Goal: Obtain resource: Obtain resource

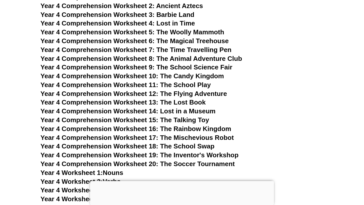
scroll to position [2100, 0]
click at [138, 60] on span "Year 4 Comprehension Worksheet 8: The Animal Adventure Club" at bounding box center [141, 59] width 202 height 8
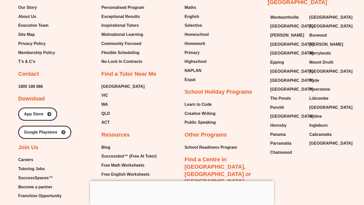
scroll to position [5457, 0]
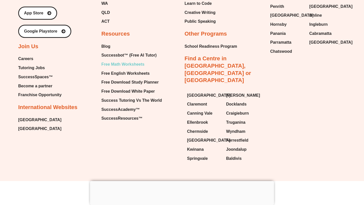
click at [113, 61] on span "Free Math Worksheets" at bounding box center [122, 65] width 43 height 8
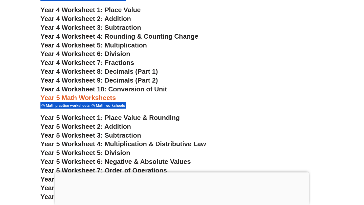
scroll to position [965, 0]
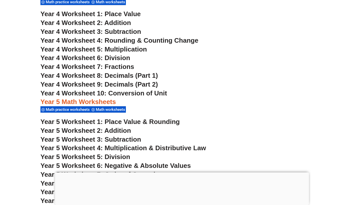
click at [116, 58] on span "Year 4 Worksheet 6: Division" at bounding box center [85, 58] width 90 height 8
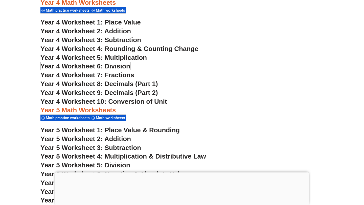
scroll to position [957, 0]
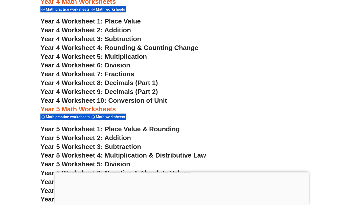
click at [111, 66] on span "Year 4 Worksheet 6: Division" at bounding box center [85, 65] width 90 height 8
